Goal: Task Accomplishment & Management: Manage account settings

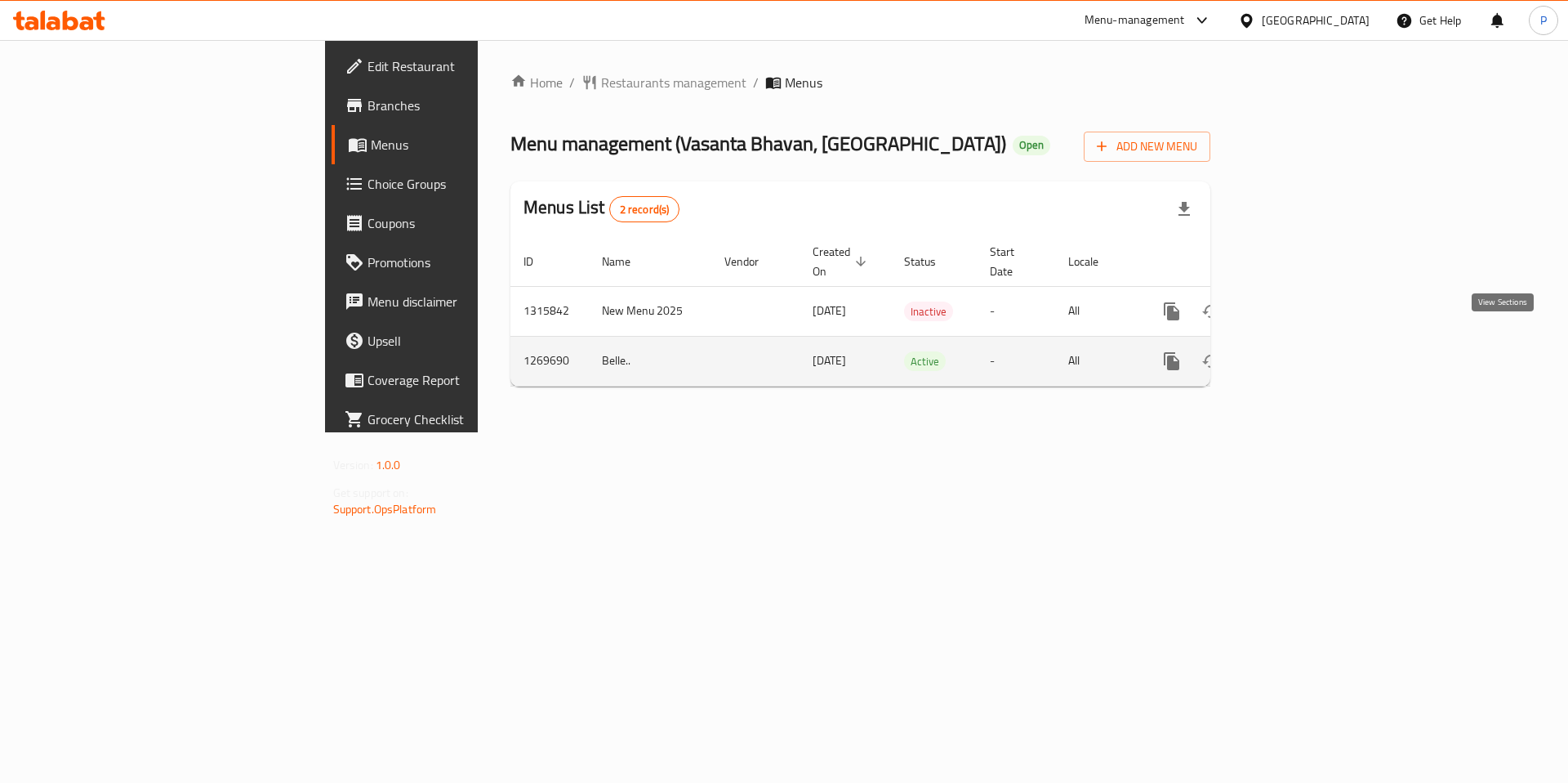
click at [1300, 351] on icon "enhanced table" at bounding box center [1290, 361] width 20 height 20
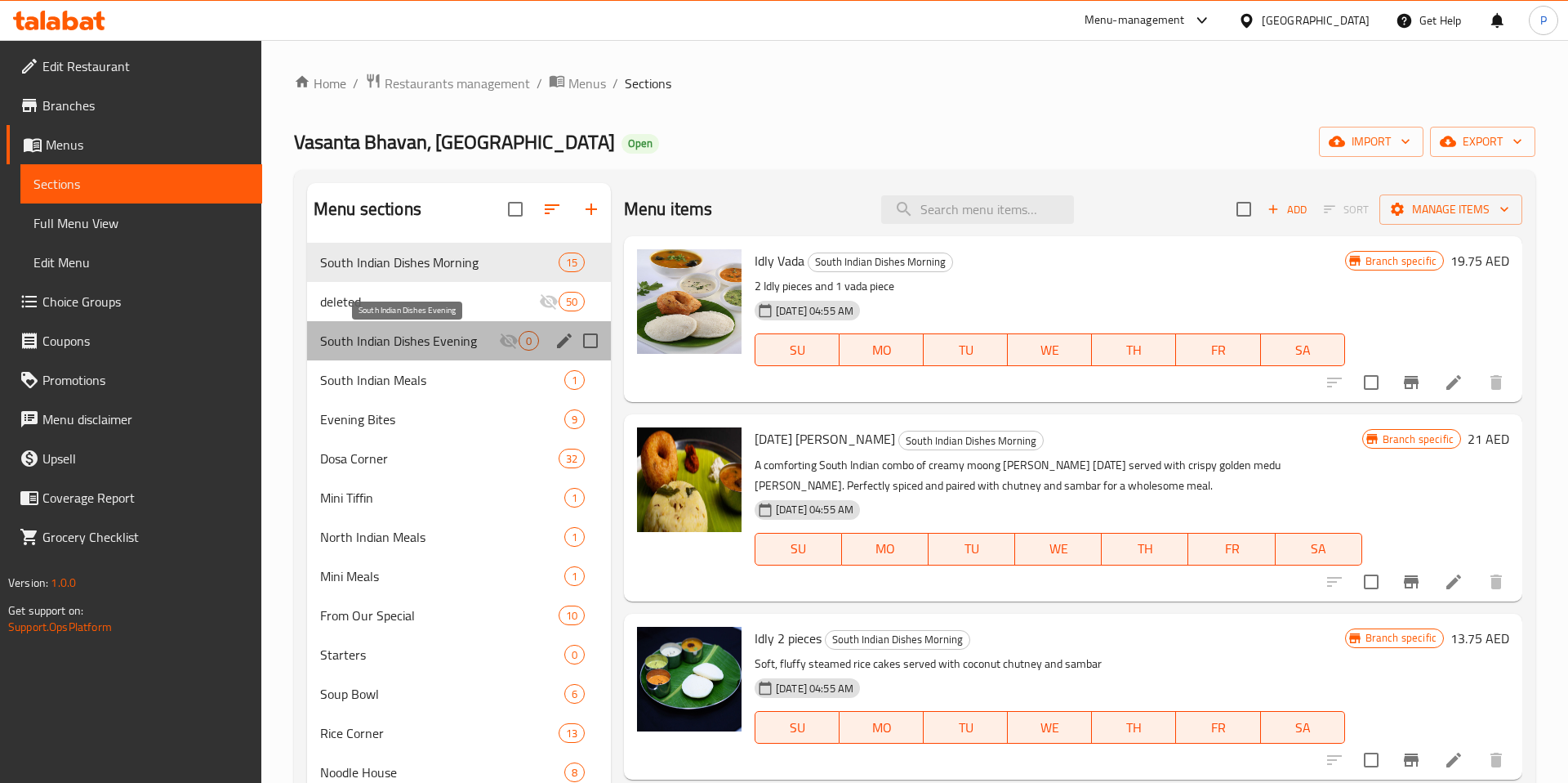
click at [450, 346] on span "South Indian Dishes Evening" at bounding box center [409, 341] width 179 height 20
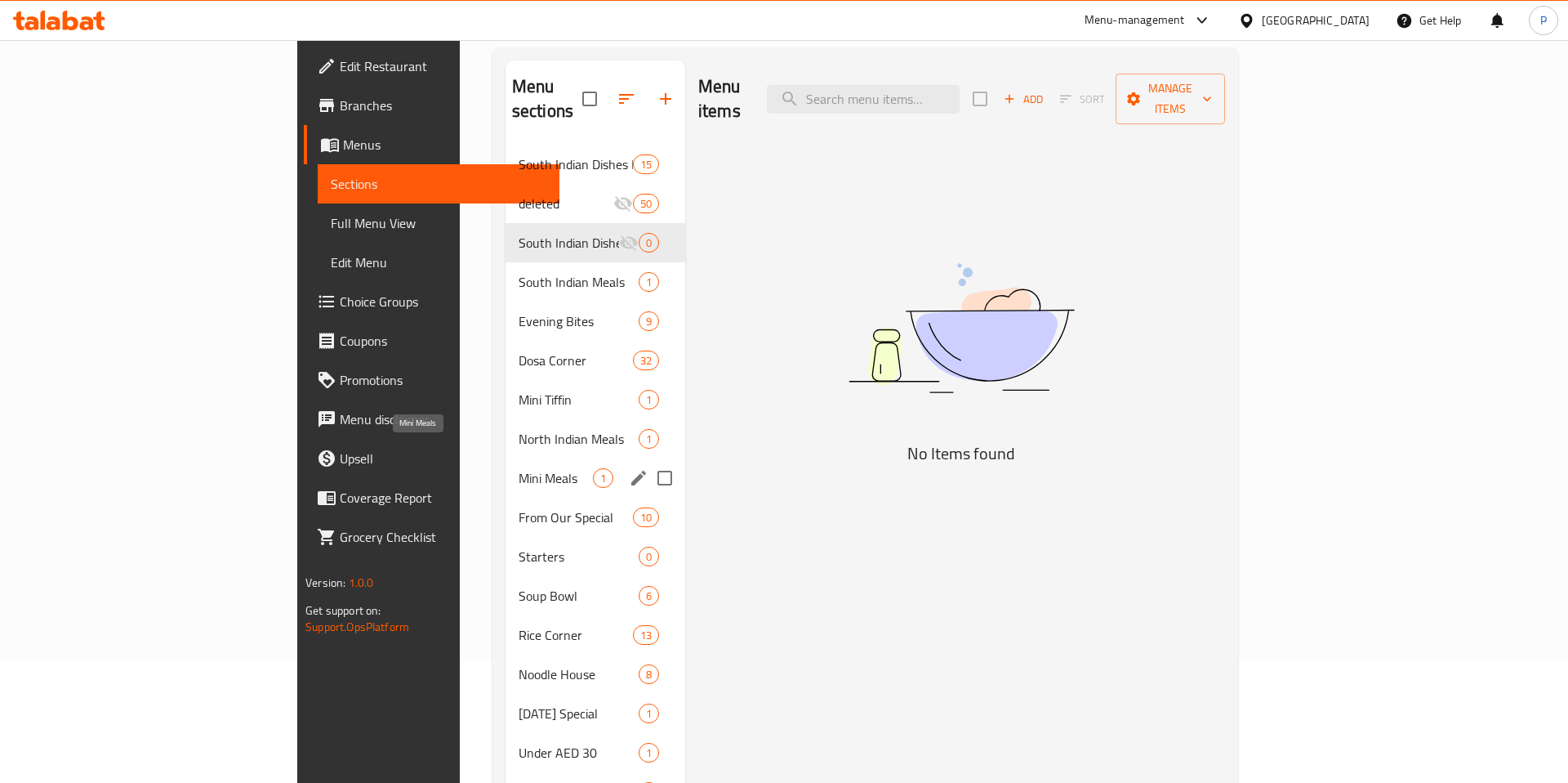
scroll to position [122, 0]
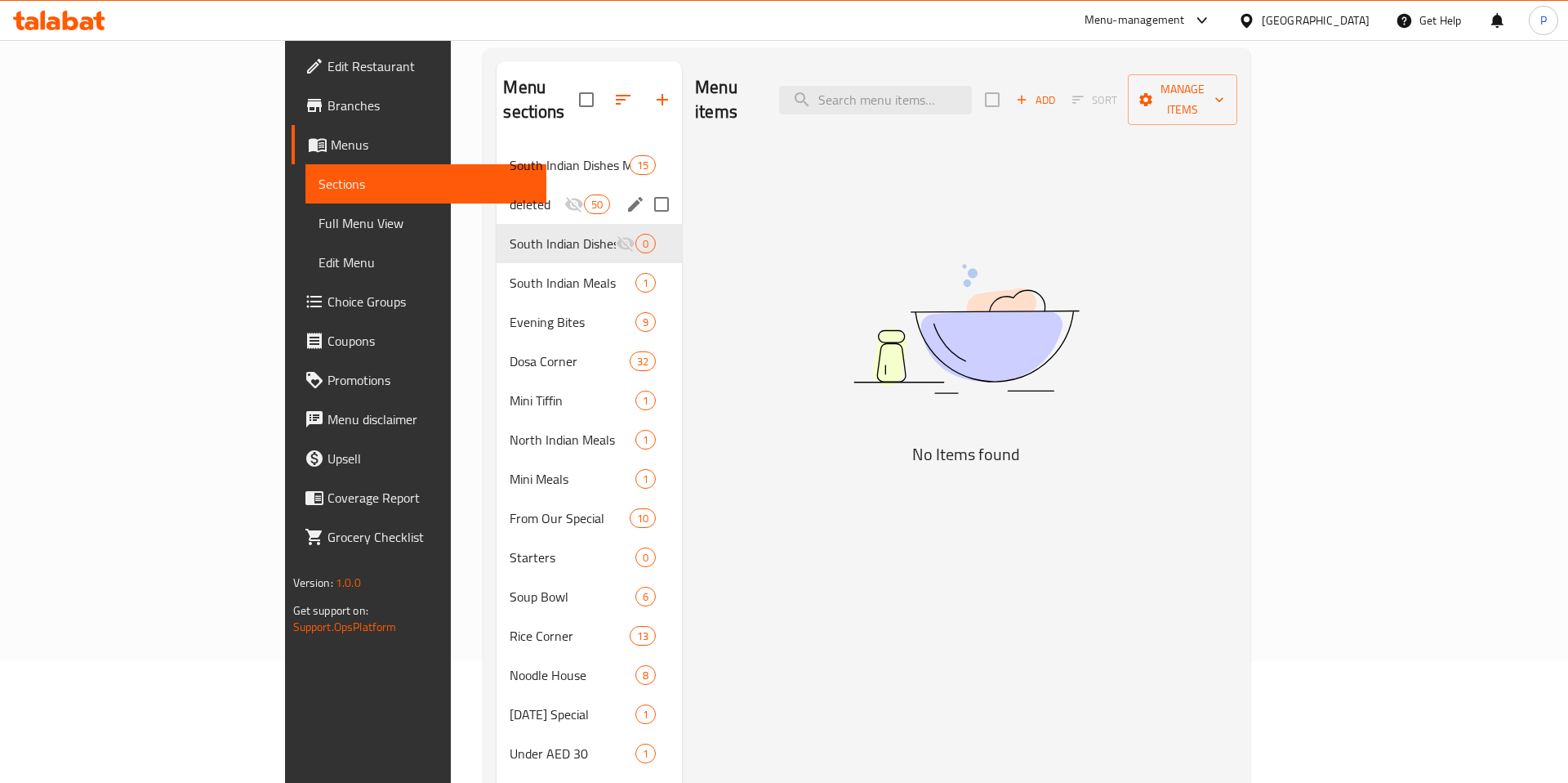
click at [496, 193] on div "deleted 50" at bounding box center [589, 205] width 186 height 40
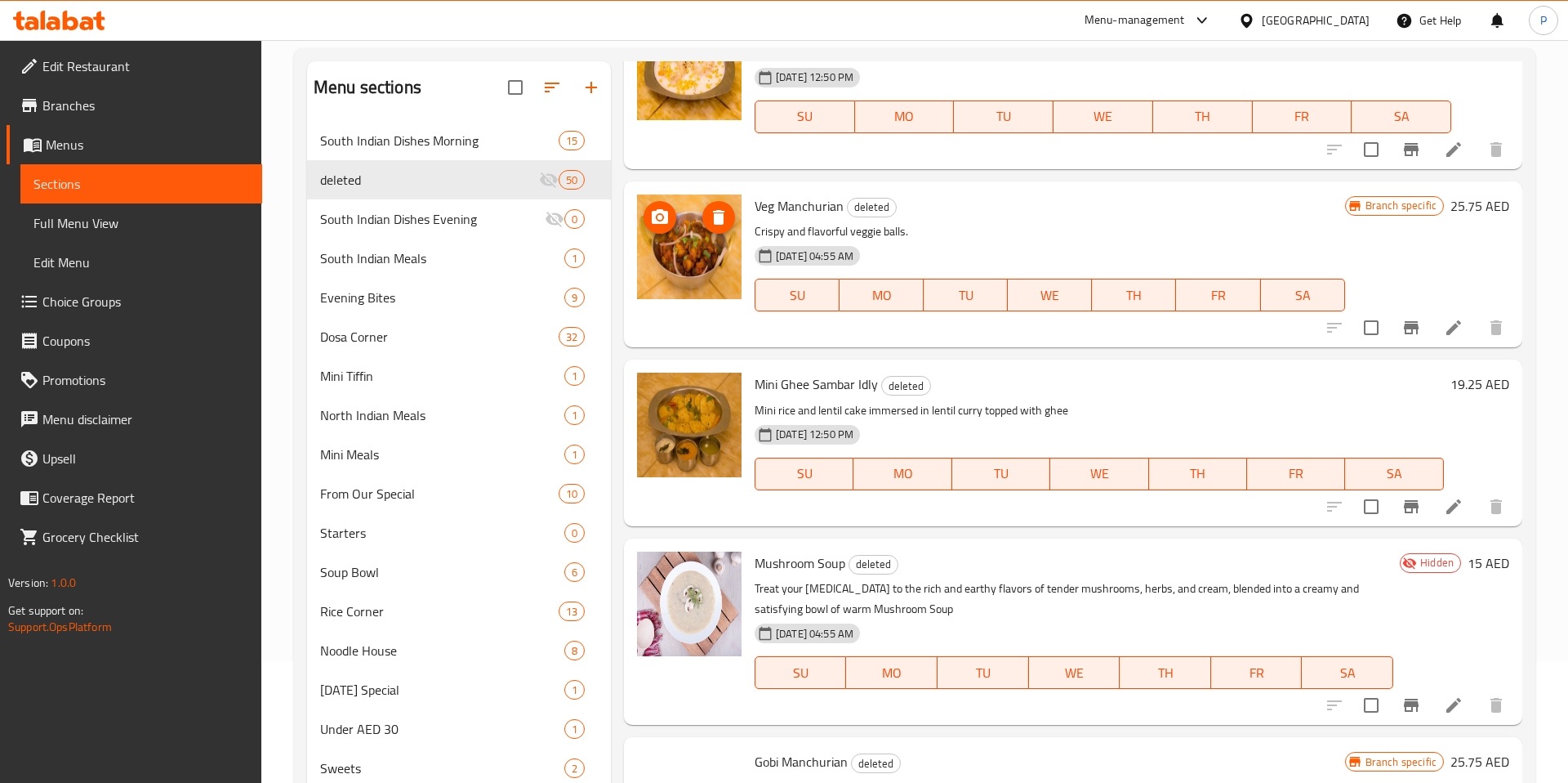
scroll to position [3787, 0]
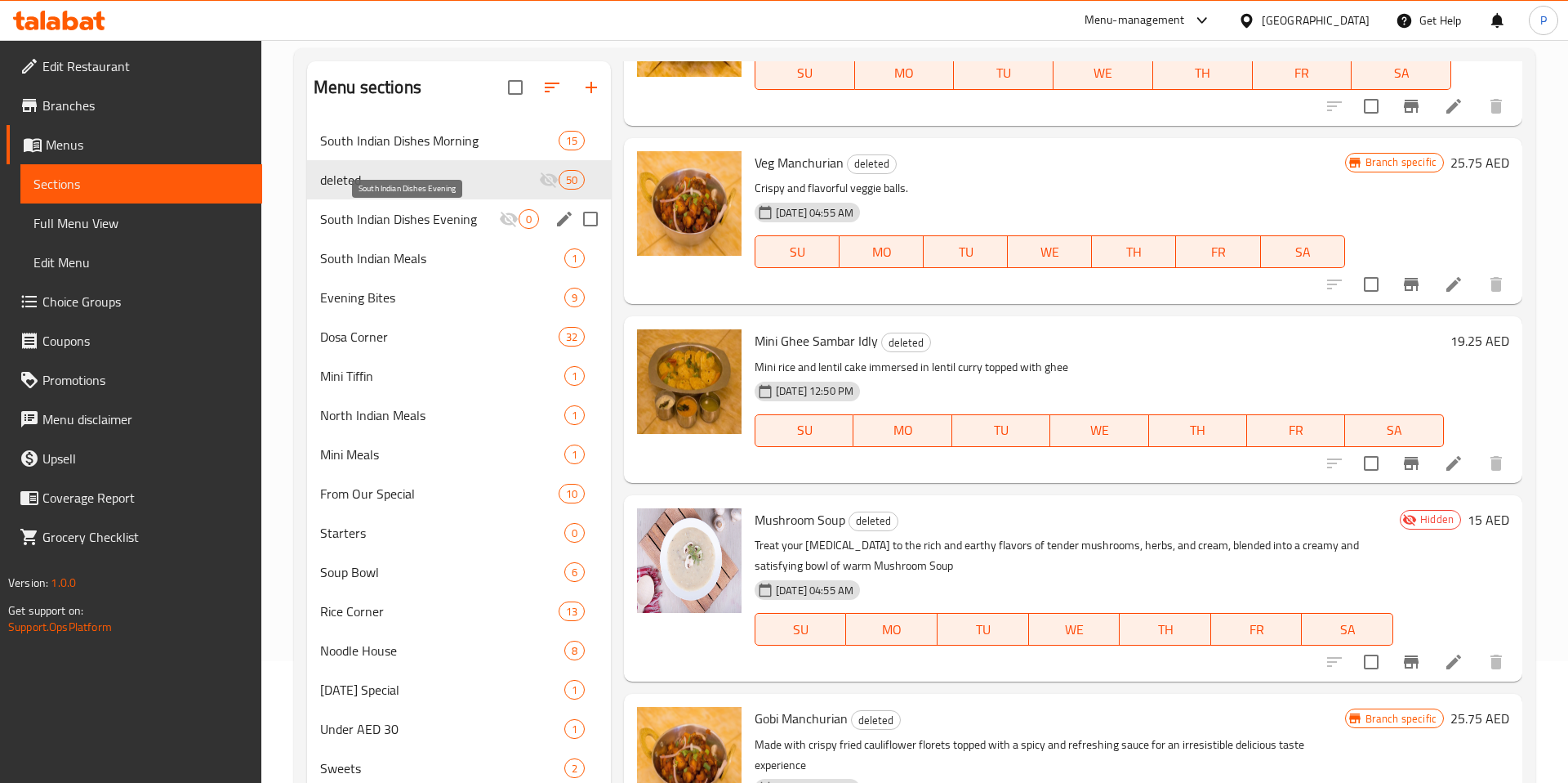
click at [432, 218] on span "South Indian Dishes Evening" at bounding box center [409, 219] width 179 height 20
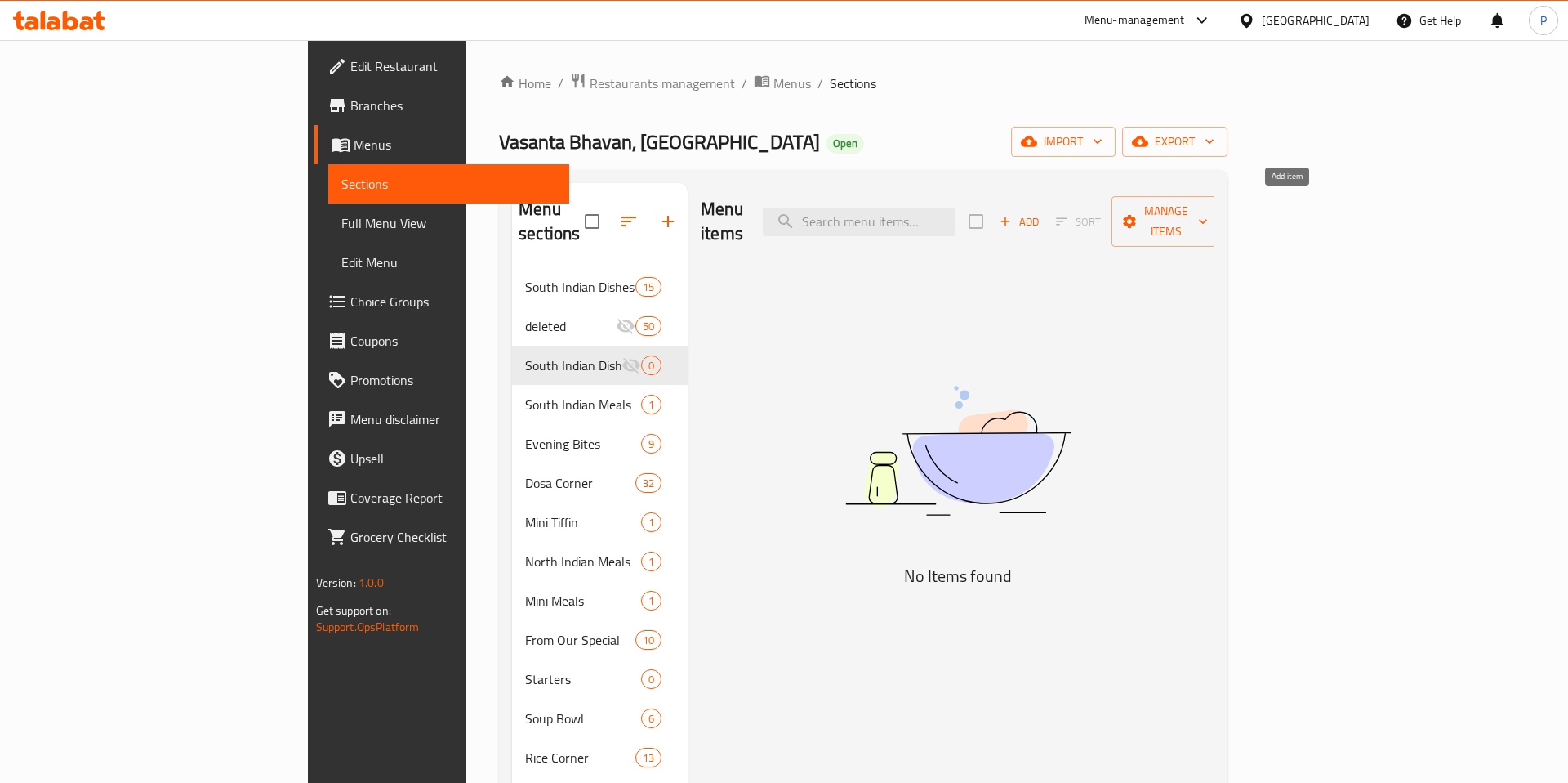
click at [1041, 215] on span "Add" at bounding box center [1019, 222] width 44 height 19
click at [1208, 206] on span "Manage items" at bounding box center [1166, 221] width 83 height 40
click at [1420, 397] on div at bounding box center [1399, 396] width 46 height 20
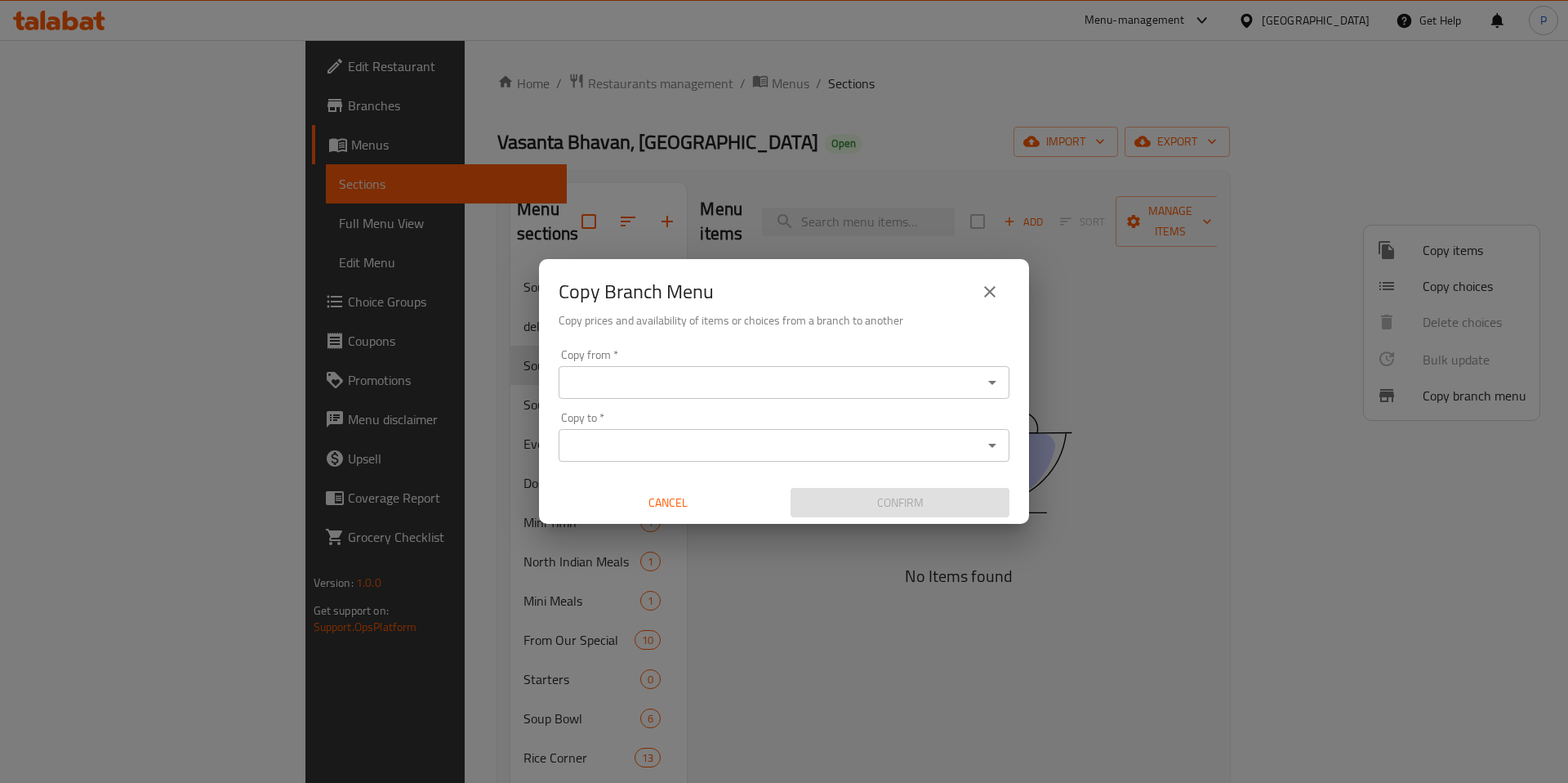
click at [845, 374] on input "Copy from   *" at bounding box center [770, 382] width 414 height 22
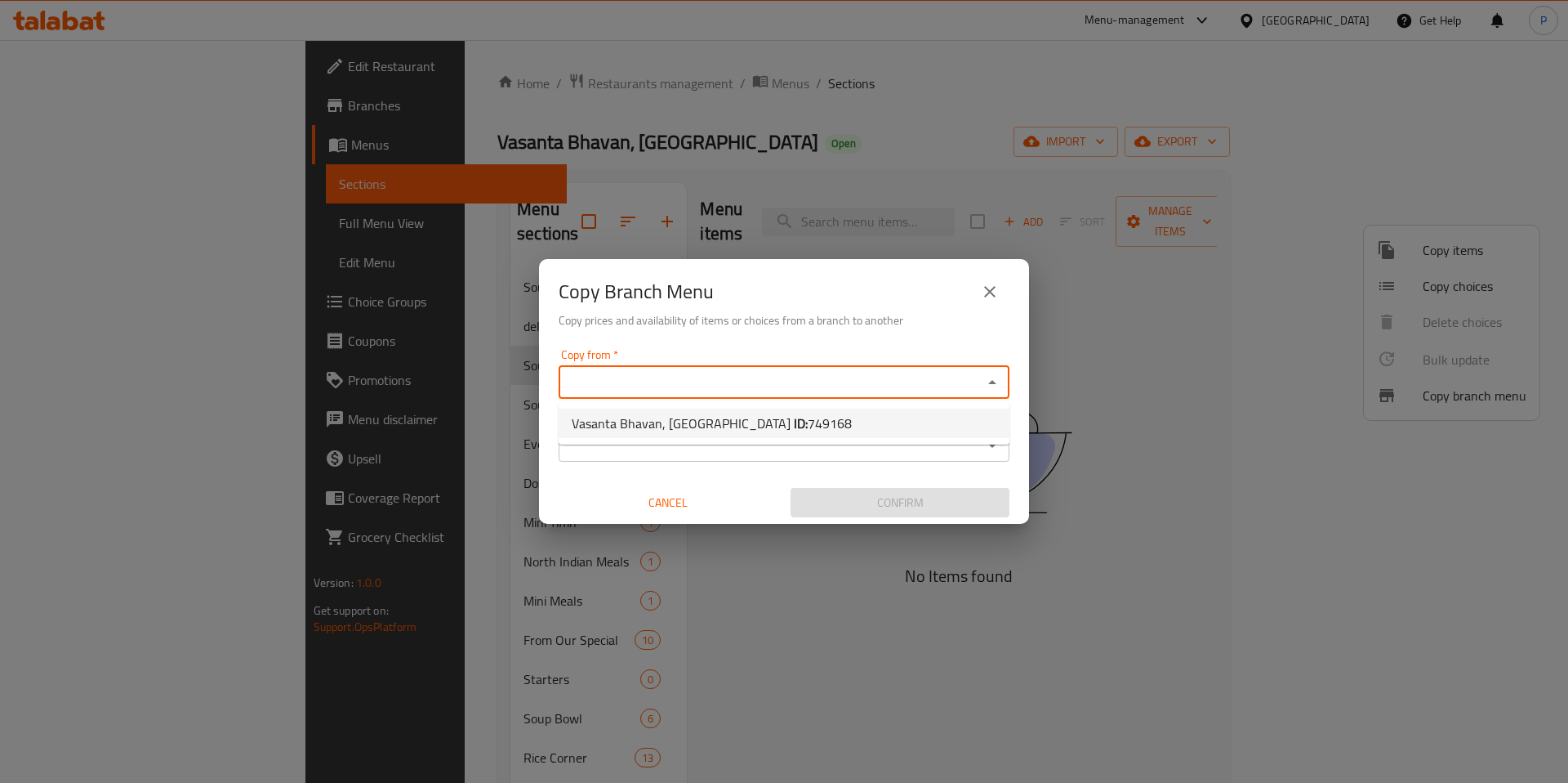
click at [884, 338] on div "Copy Branch Menu Copy prices and availability of items or choices from a branch…" at bounding box center [784, 300] width 490 height 84
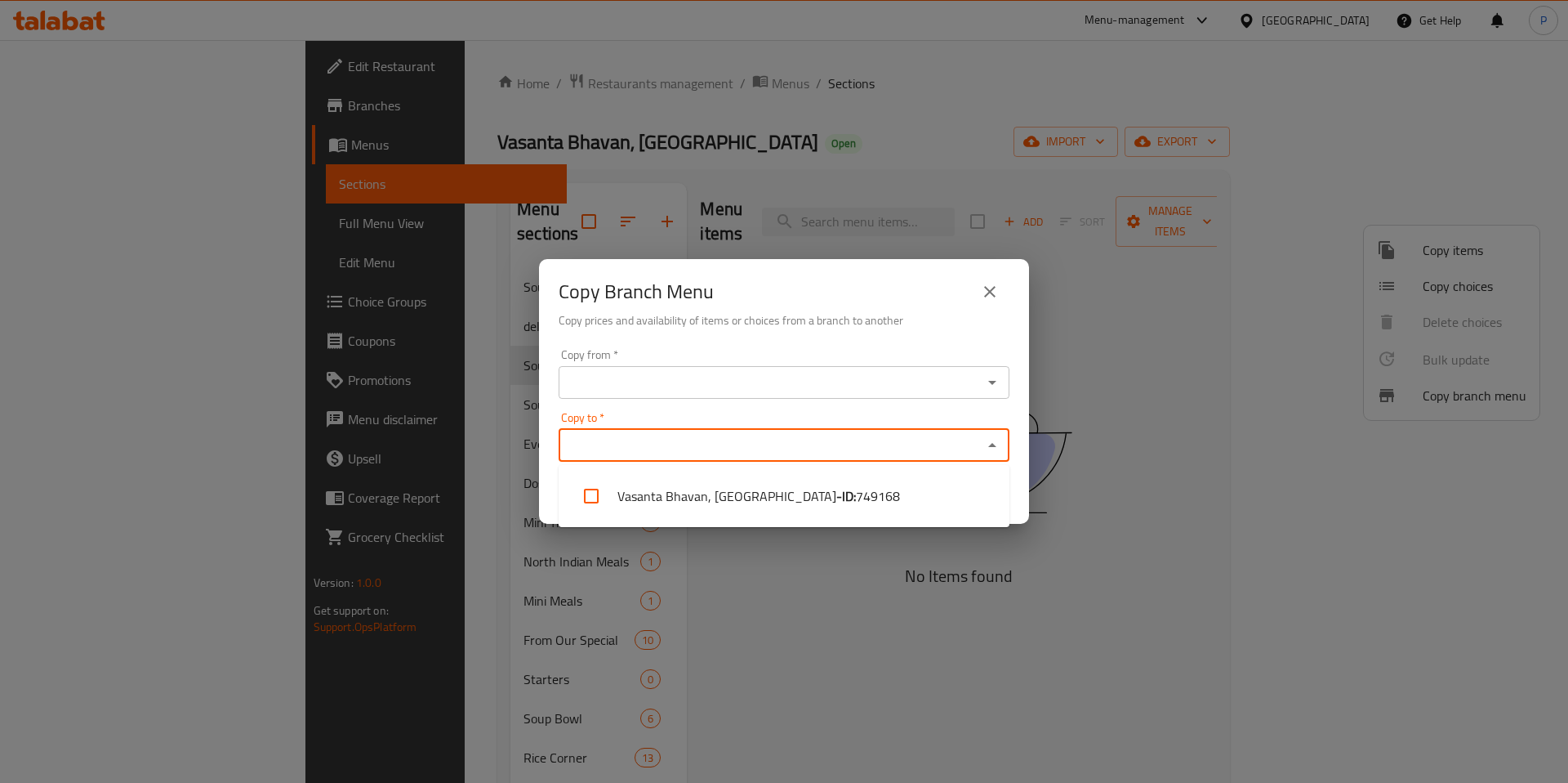
click at [819, 444] on input "Copy to   *" at bounding box center [770, 444] width 414 height 22
click at [995, 286] on icon "close" at bounding box center [990, 292] width 20 height 20
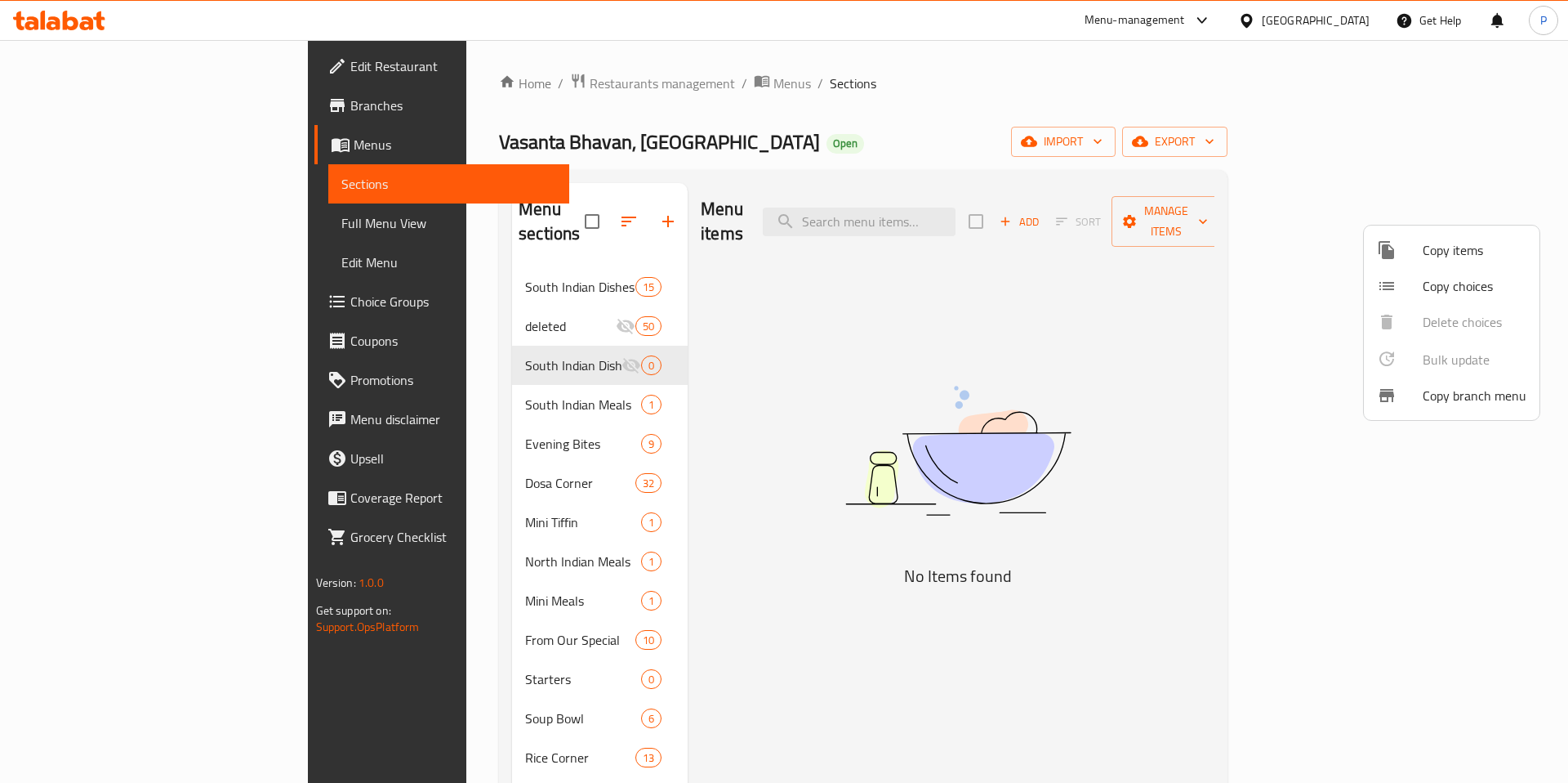
click at [432, 425] on div at bounding box center [784, 392] width 1568 height 783
click at [525, 434] on span "Evening Bites" at bounding box center [583, 444] width 116 height 20
